Goal: Check status: Check status

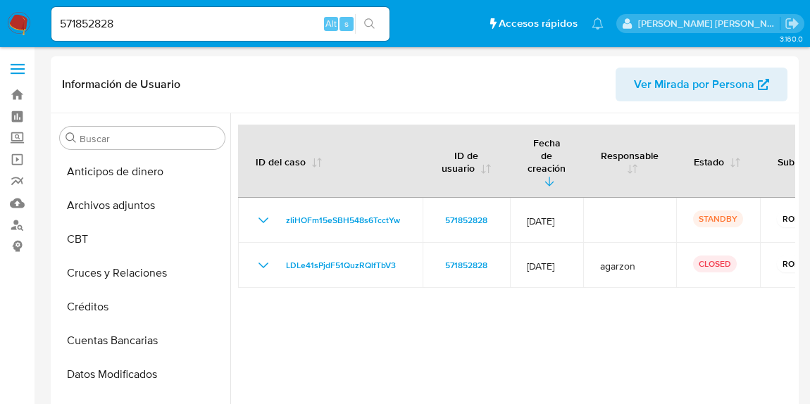
select select "10"
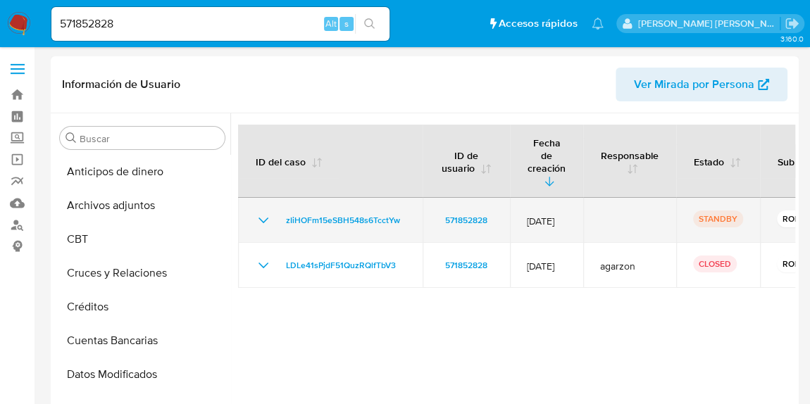
scroll to position [319, 0]
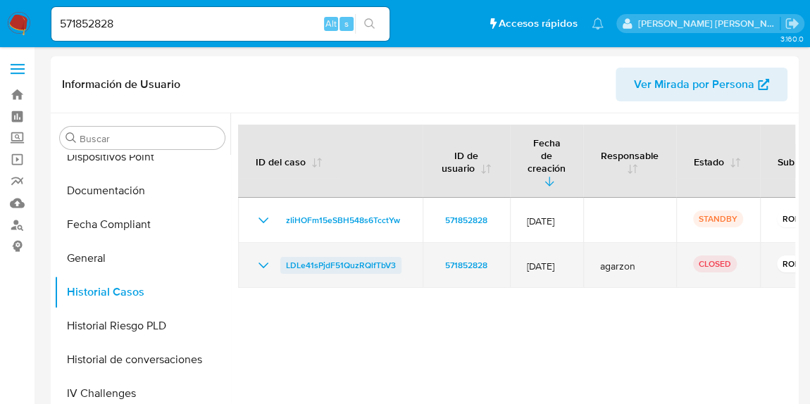
click at [358, 257] on span "LDLe41sPjdF51QuzRQlfTbV3" at bounding box center [341, 265] width 110 height 17
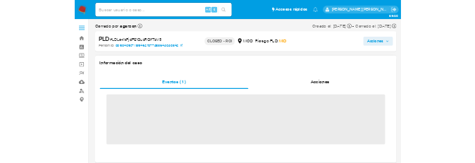
scroll to position [594, 0]
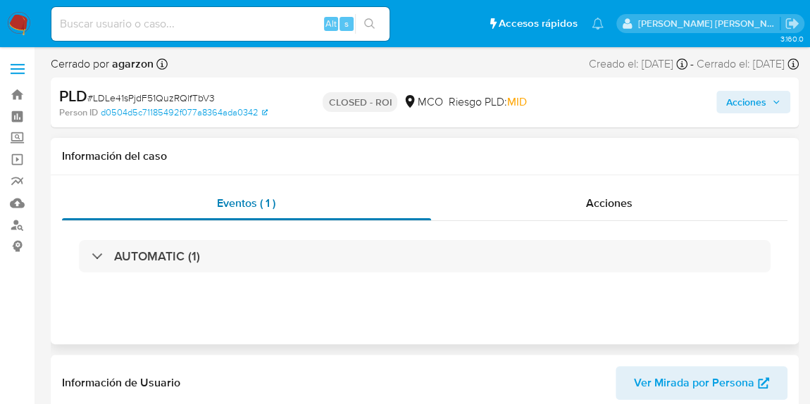
select select "10"
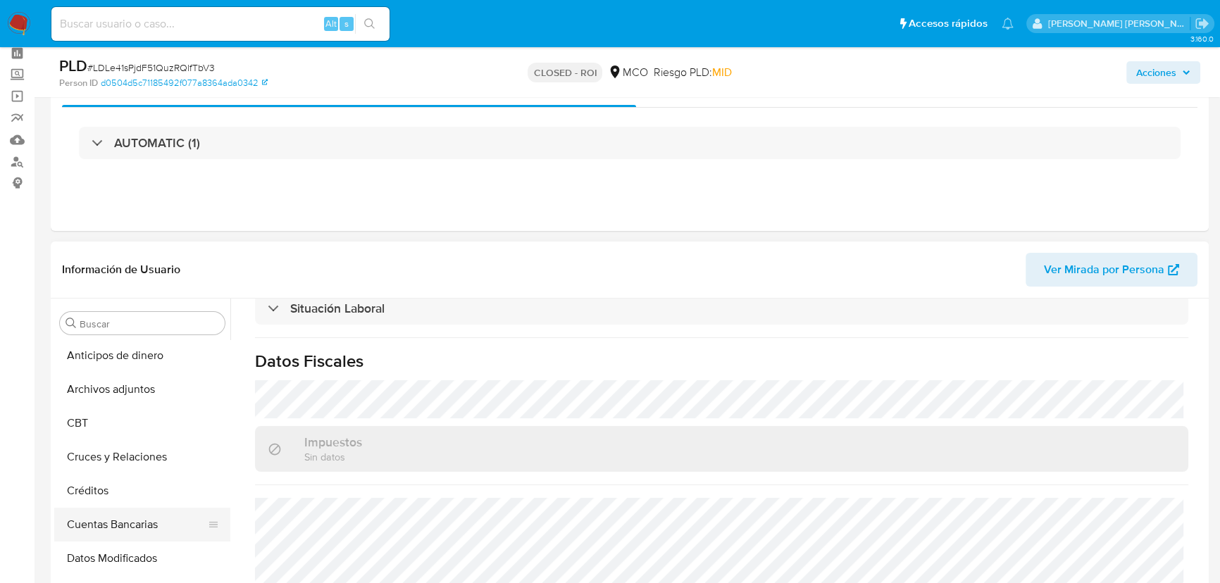
scroll to position [0, 0]
click at [157, 389] on button "Archivos adjuntos" at bounding box center [136, 391] width 165 height 34
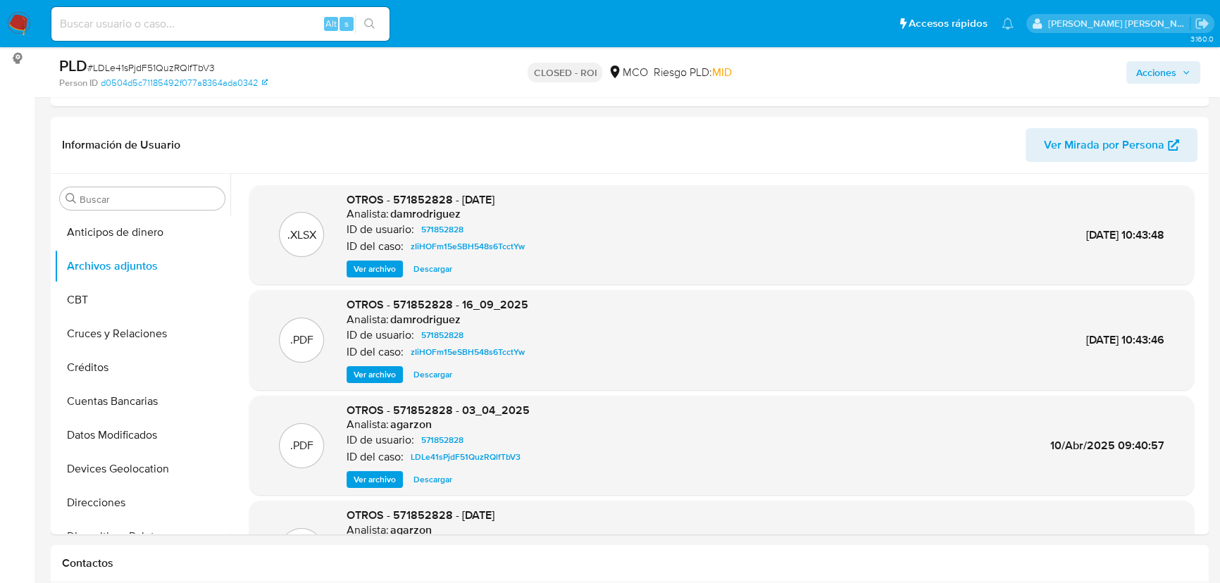
scroll to position [256, 0]
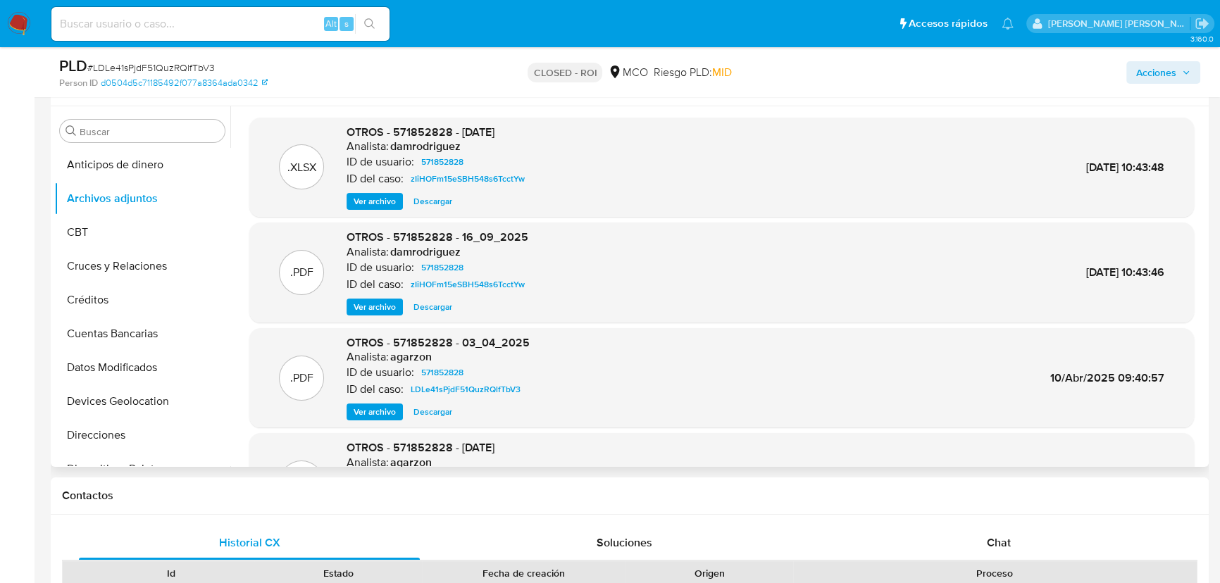
click at [370, 307] on span "Ver archivo" at bounding box center [374, 307] width 42 height 14
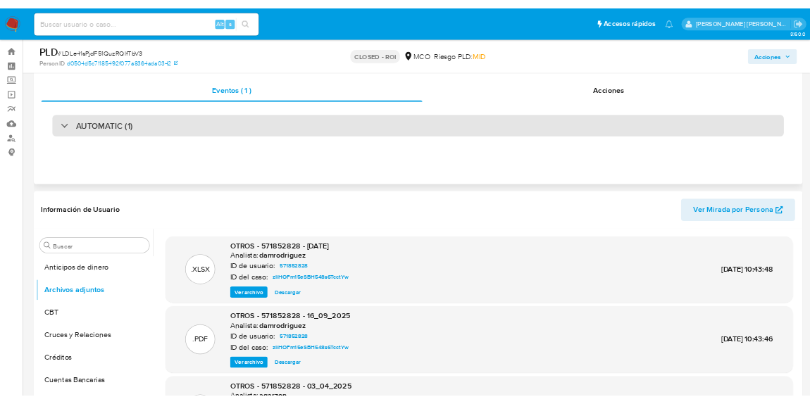
scroll to position [0, 0]
